Goal: Task Accomplishment & Management: Manage account settings

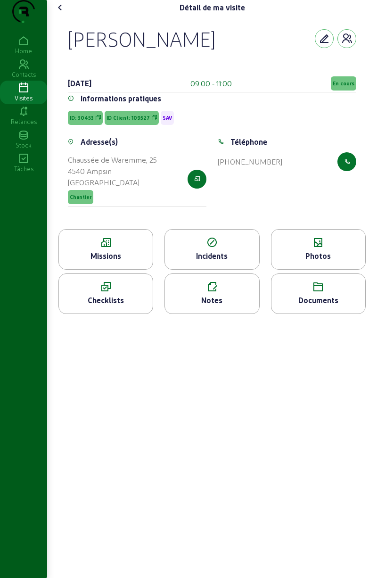
click at [116, 262] on div "Missions" at bounding box center [106, 255] width 94 height 11
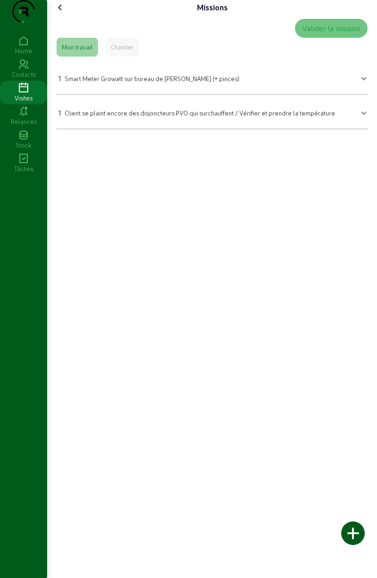
click at [367, 99] on div "Valider la mission Mon travail Chantier 1 Smart Meter Growatt sur bureau de [PE…" at bounding box center [212, 74] width 319 height 118
click at [368, 97] on div "Valider la mission Mon travail Chantier 1 Smart Meter Growatt sur bureau de [PE…" at bounding box center [212, 74] width 319 height 118
click at [363, 83] on span at bounding box center [364, 77] width 4 height 11
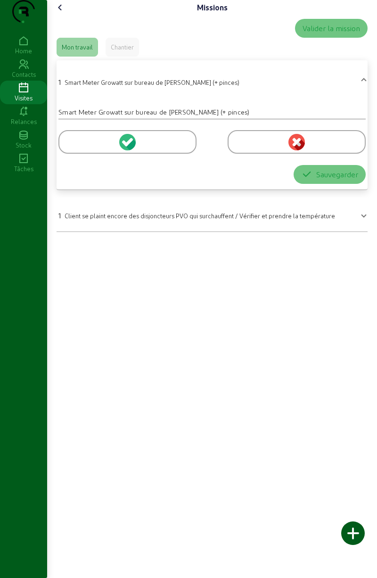
click at [364, 91] on mat-expansion-panel-header "1 Smart Meter Growatt sur bureau de [PERSON_NAME] (+ pinces)" at bounding box center [212, 81] width 311 height 34
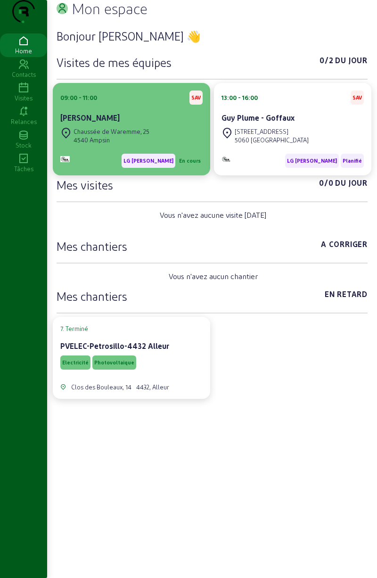
click at [97, 136] on div "Chaussée de Waremme, 25" at bounding box center [112, 131] width 76 height 8
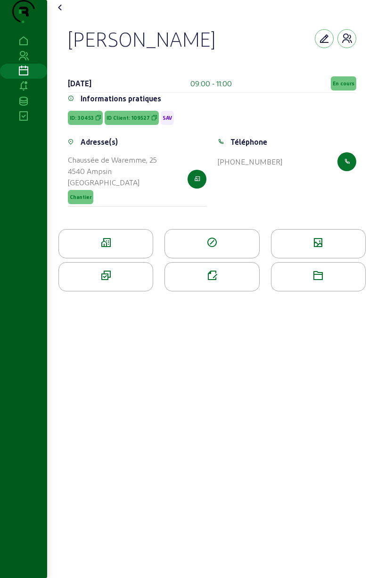
click at [93, 249] on icon at bounding box center [106, 242] width 94 height 11
